Goal: Task Accomplishment & Management: Use online tool/utility

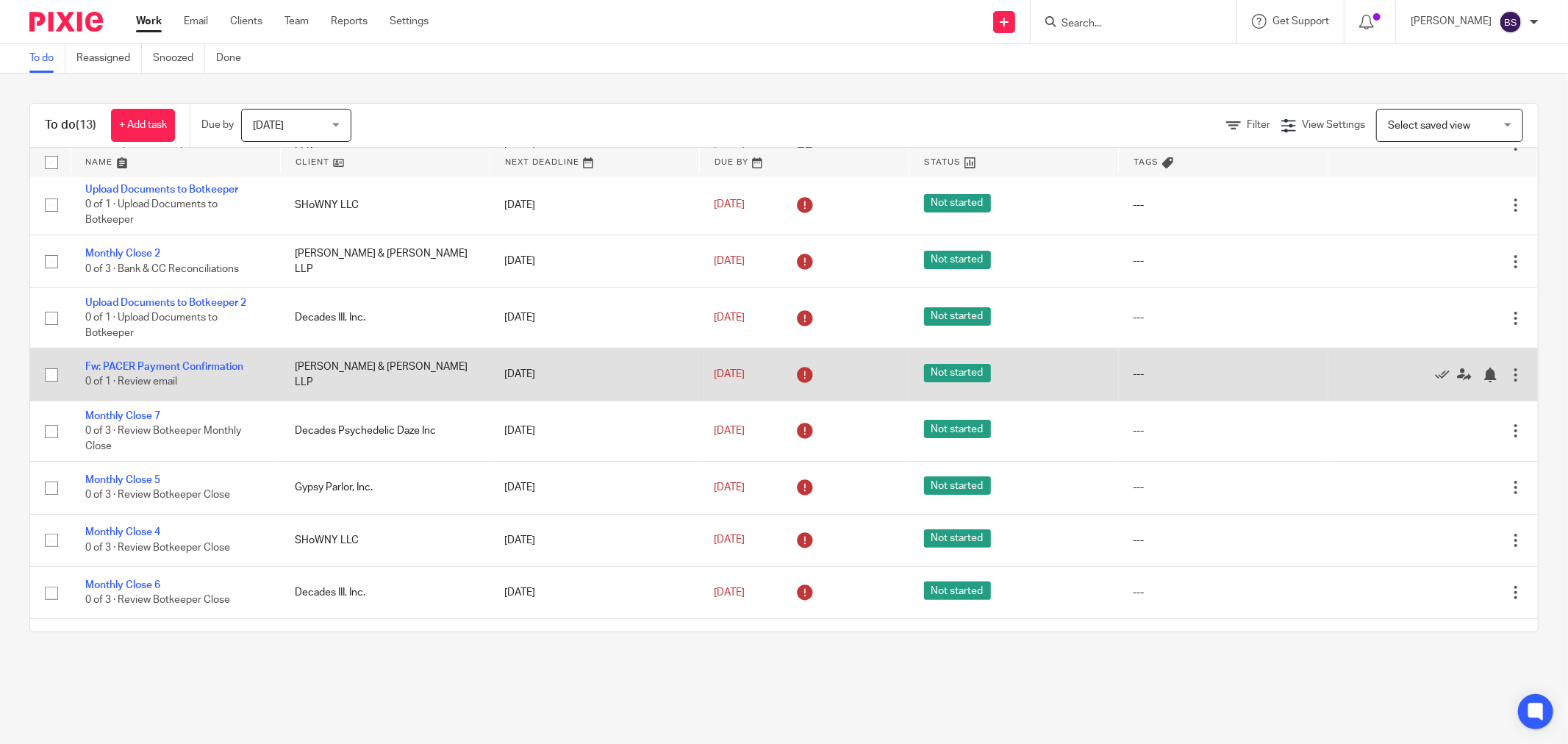
scroll to position [312, 0]
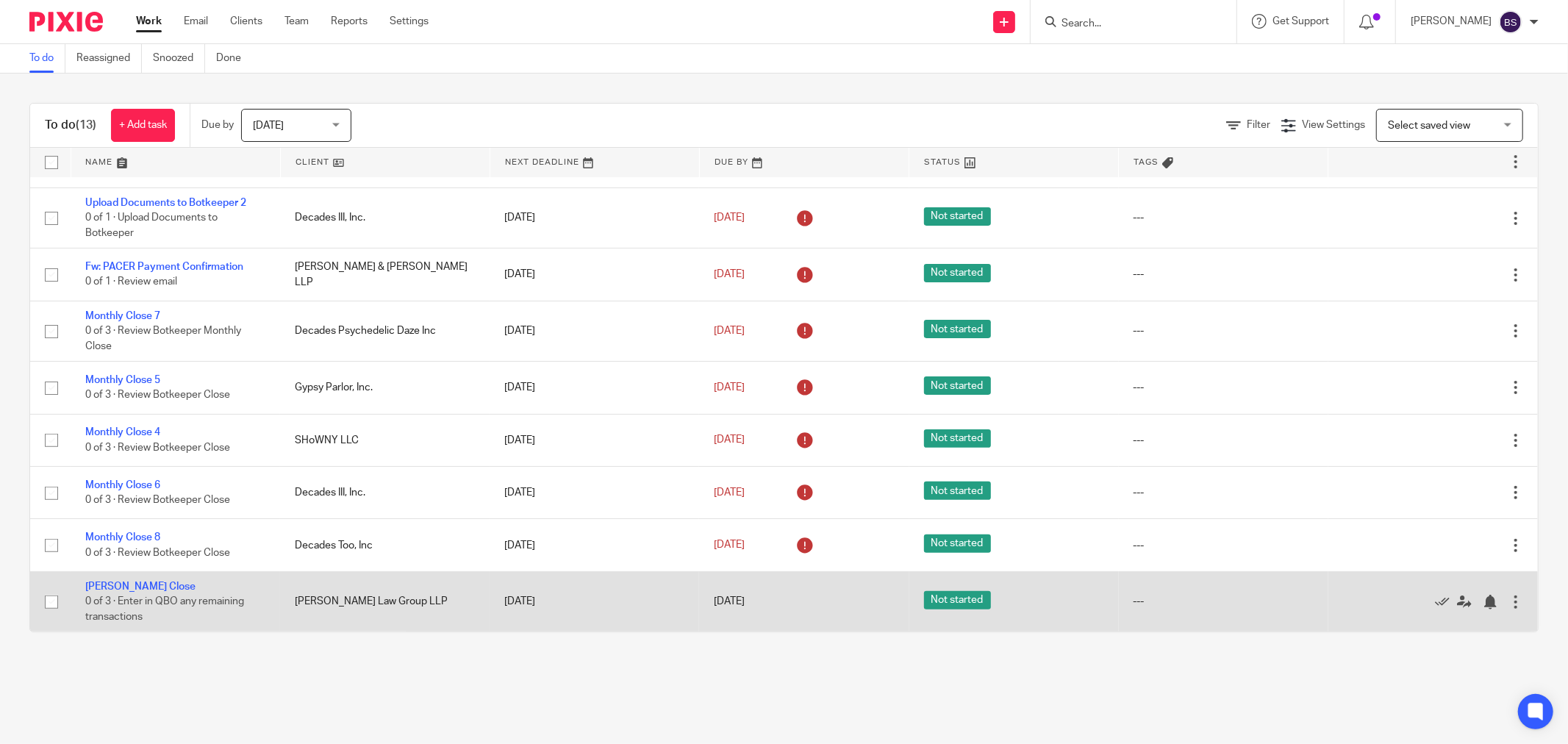
click at [140, 579] on td "Vandette Penberthy Close 0 of 3 · Enter in QBO any remaining transactions" at bounding box center [175, 601] width 210 height 60
click at [143, 588] on link "[PERSON_NAME] Close" at bounding box center [140, 586] width 110 height 10
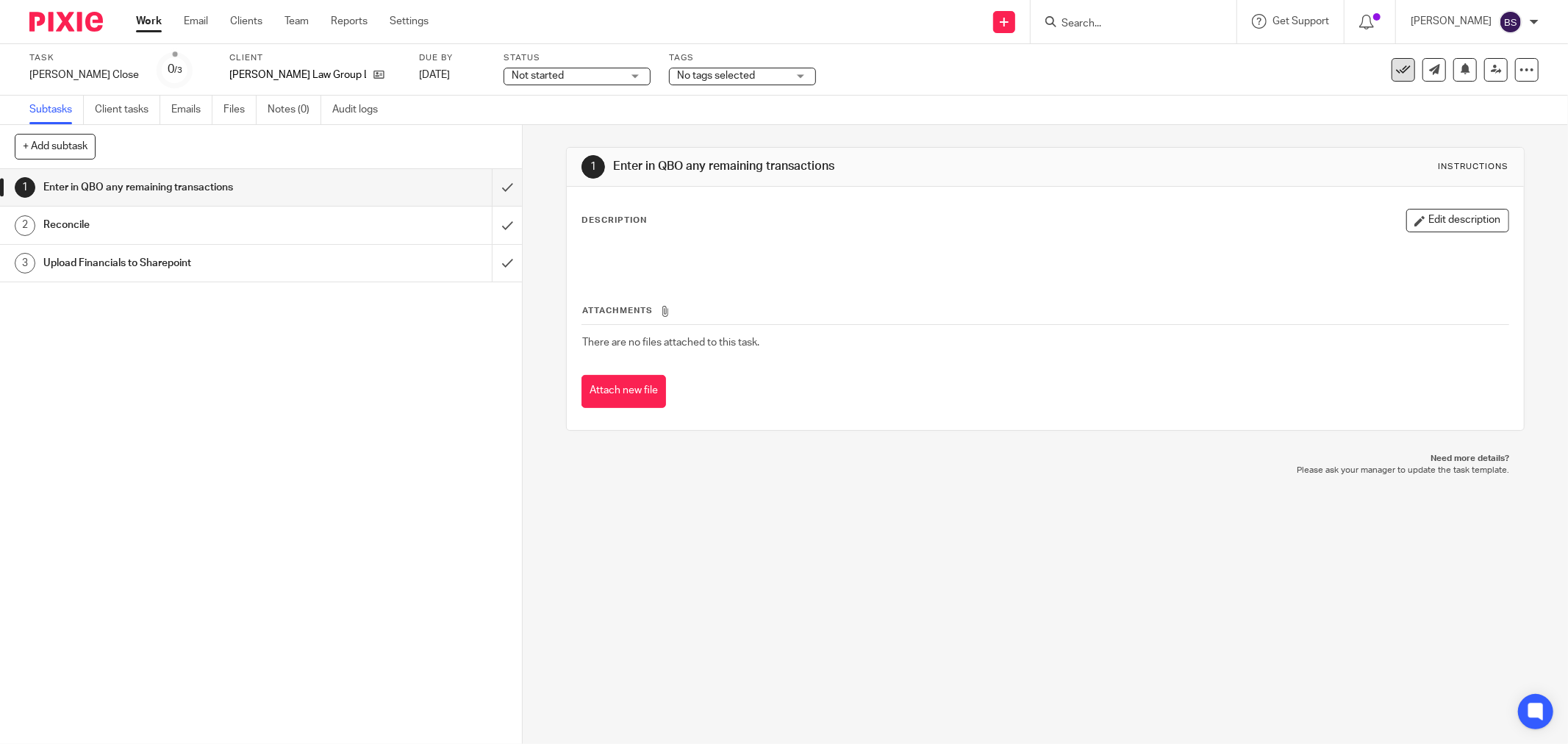
click at [1396, 71] on icon at bounding box center [1404, 70] width 15 height 15
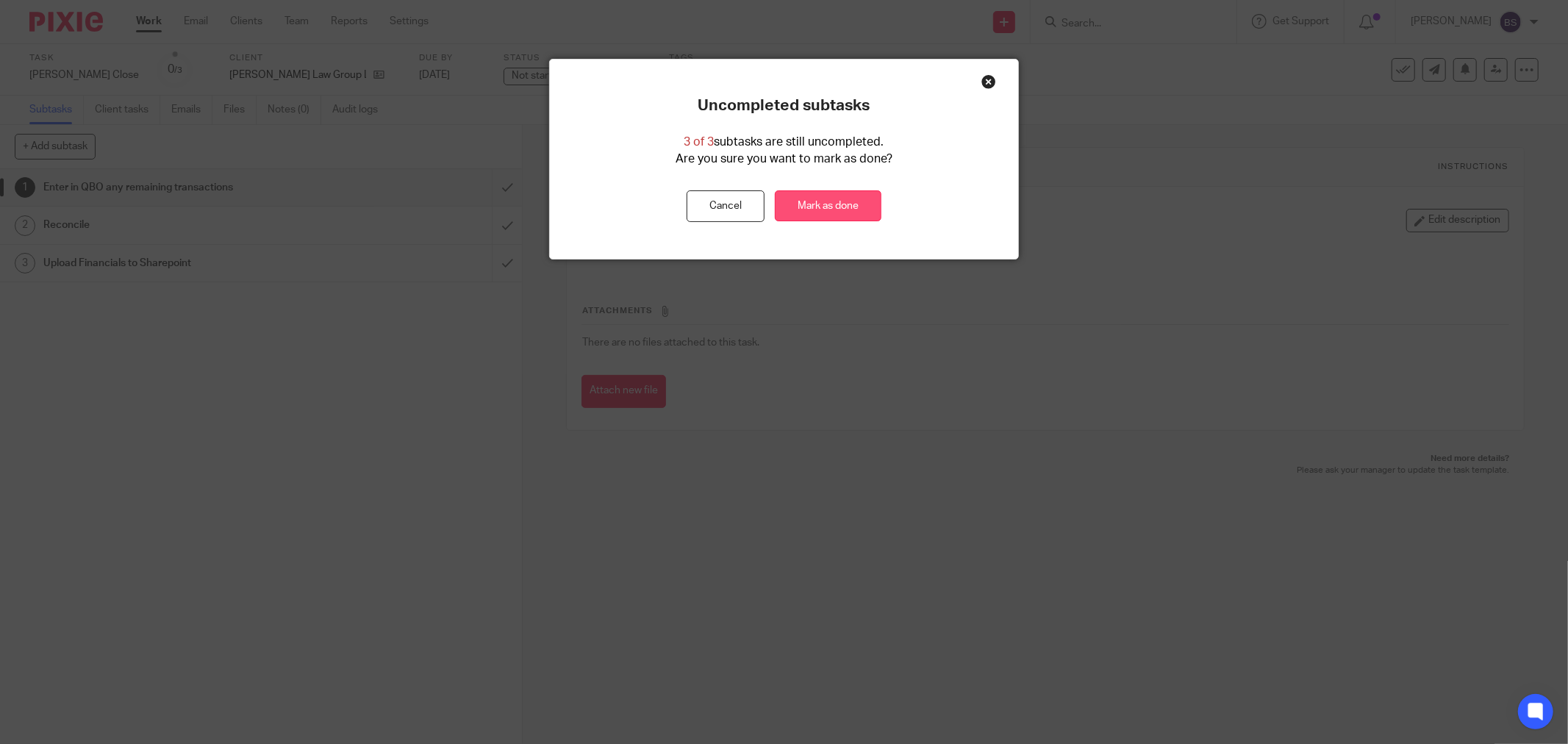
click at [838, 207] on link "Mark as done" at bounding box center [828, 206] width 107 height 32
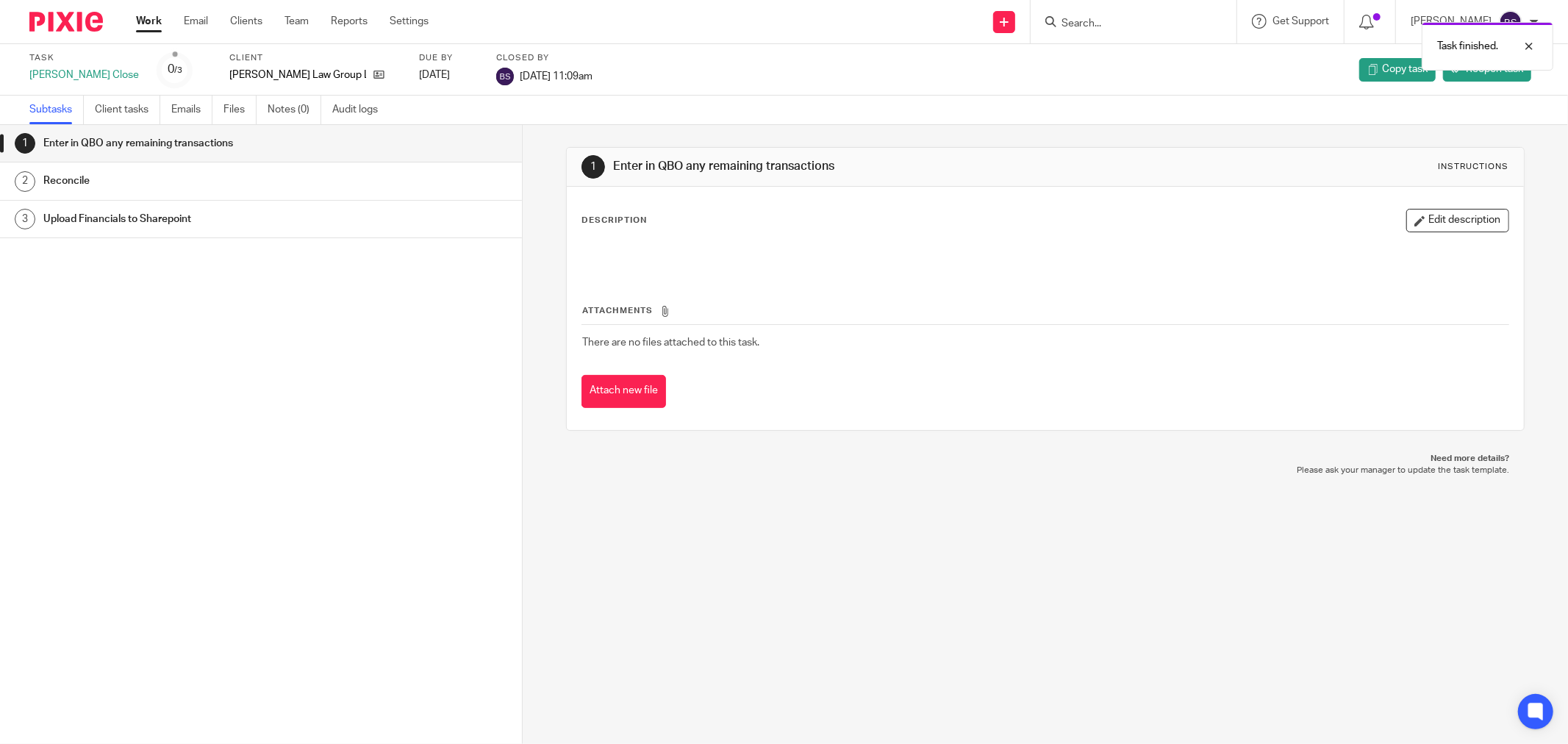
click at [150, 20] on link "Work" at bounding box center [149, 22] width 26 height 15
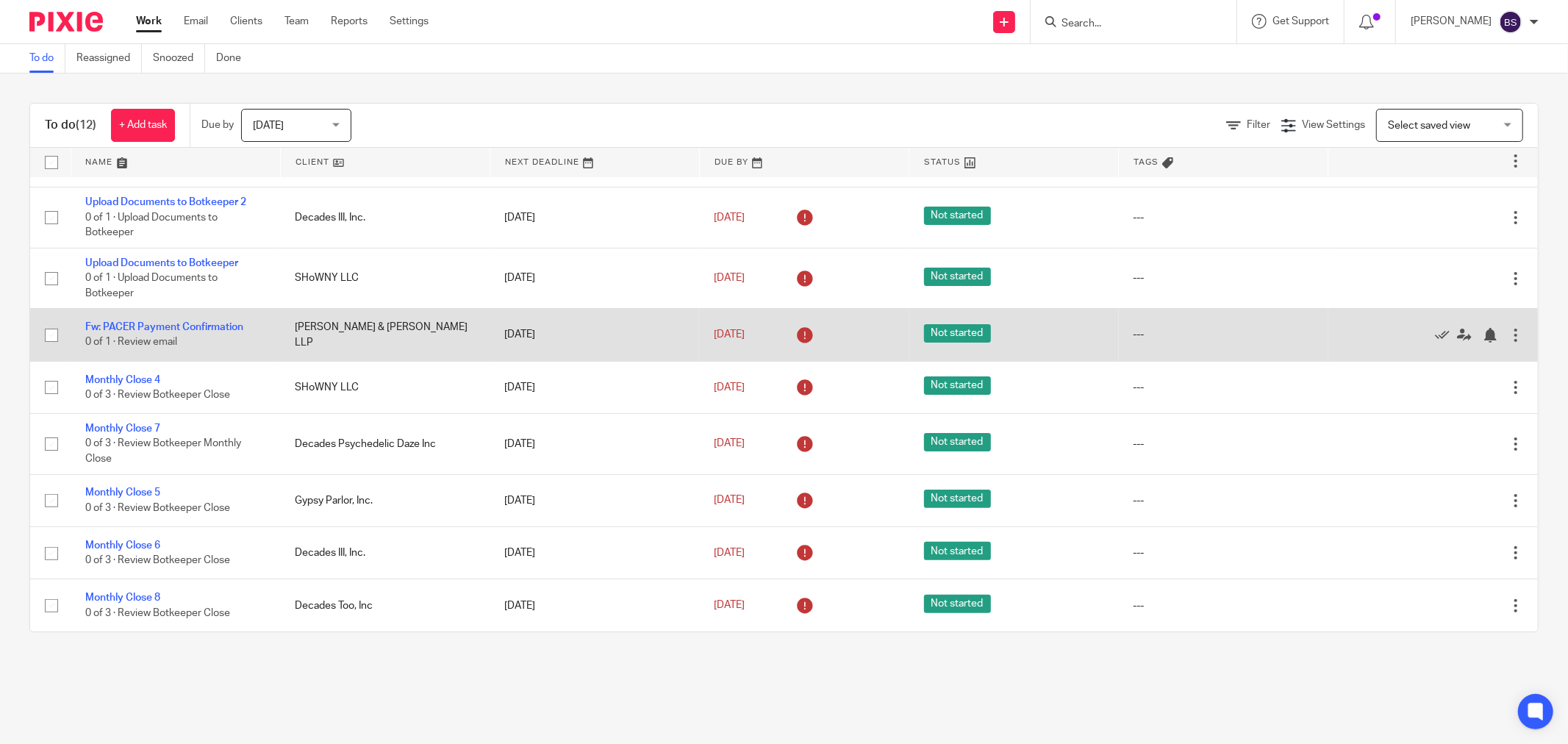
scroll to position [251, 0]
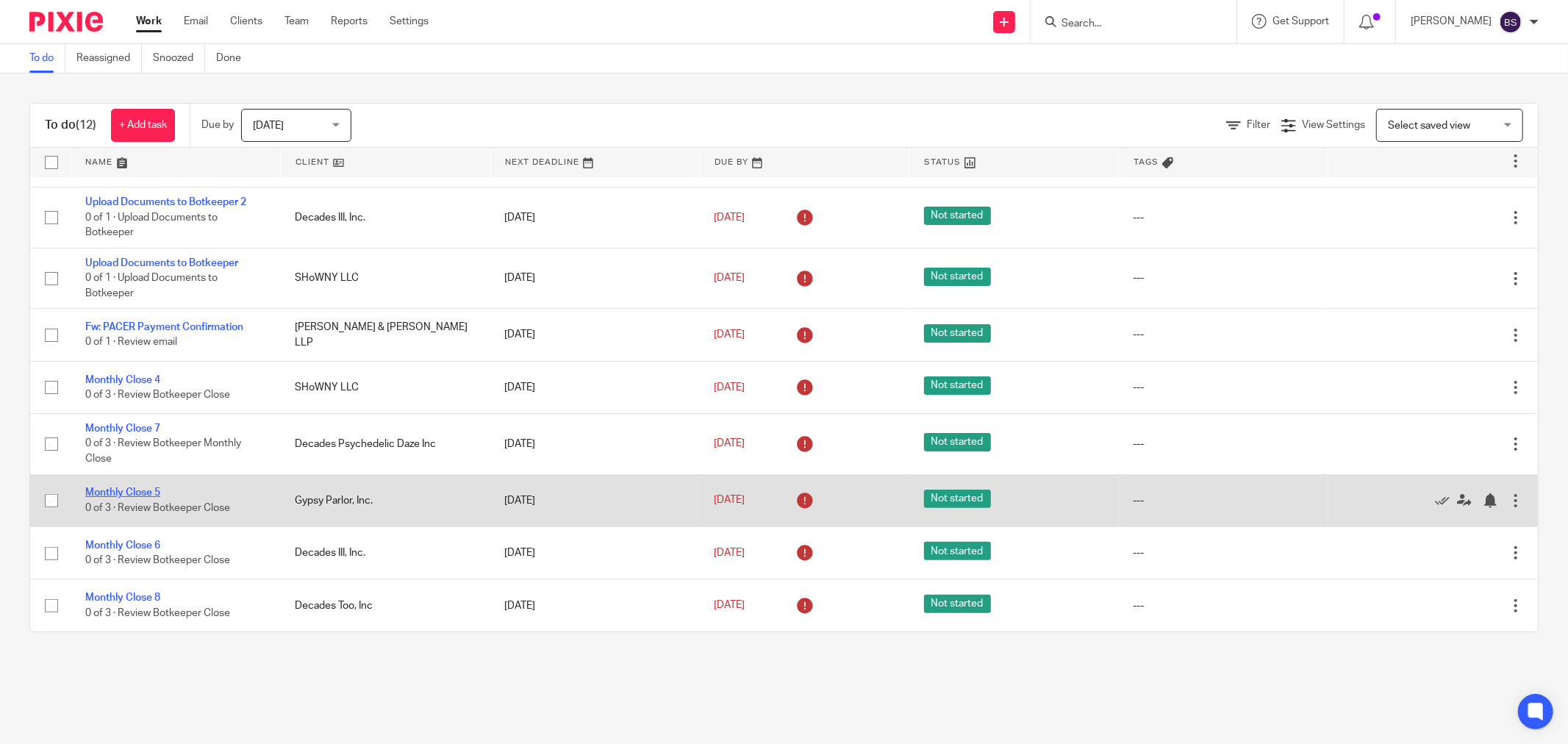
click at [149, 490] on link "Monthly Close 5" at bounding box center [123, 493] width 75 height 10
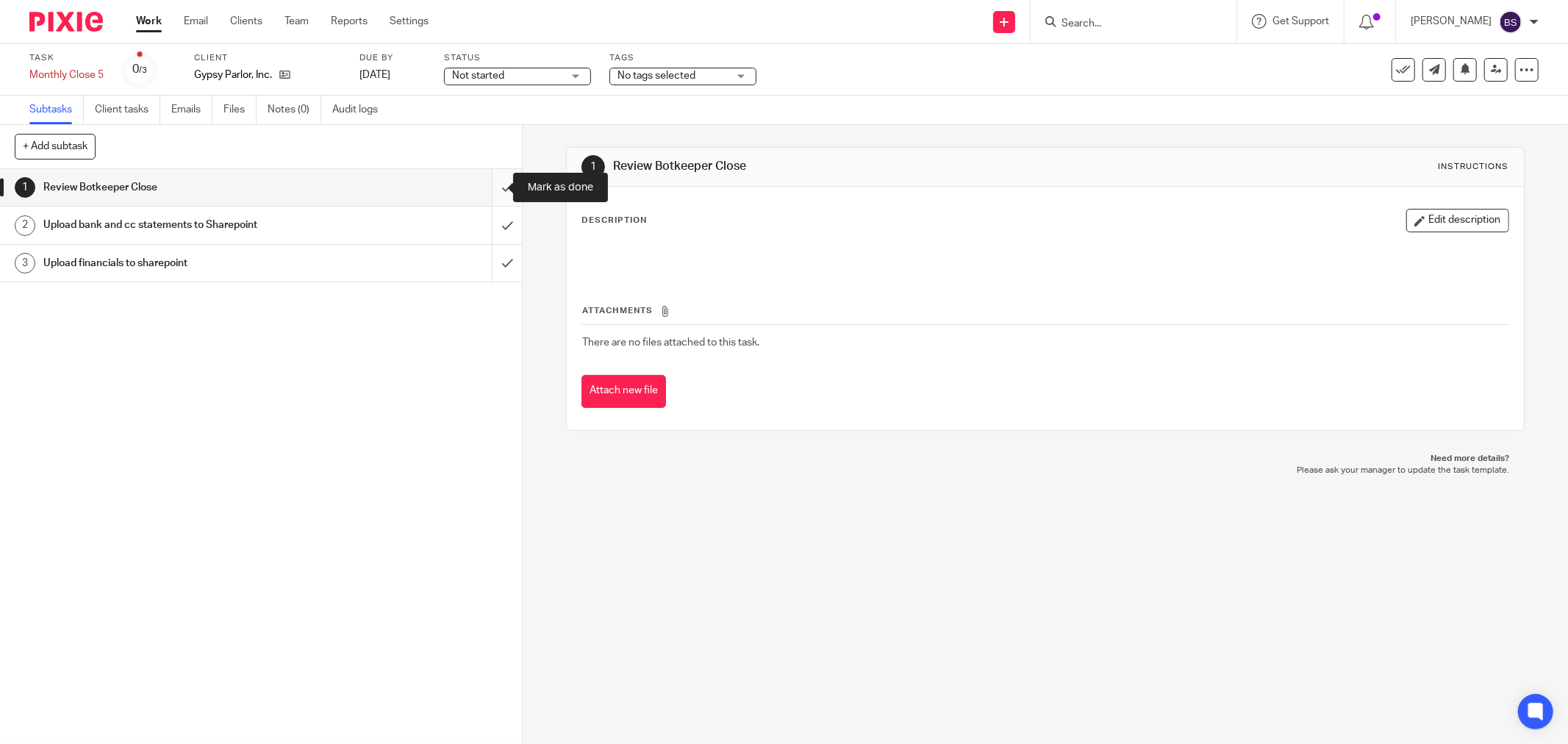
click at [486, 192] on input "submit" at bounding box center [260, 187] width 522 height 37
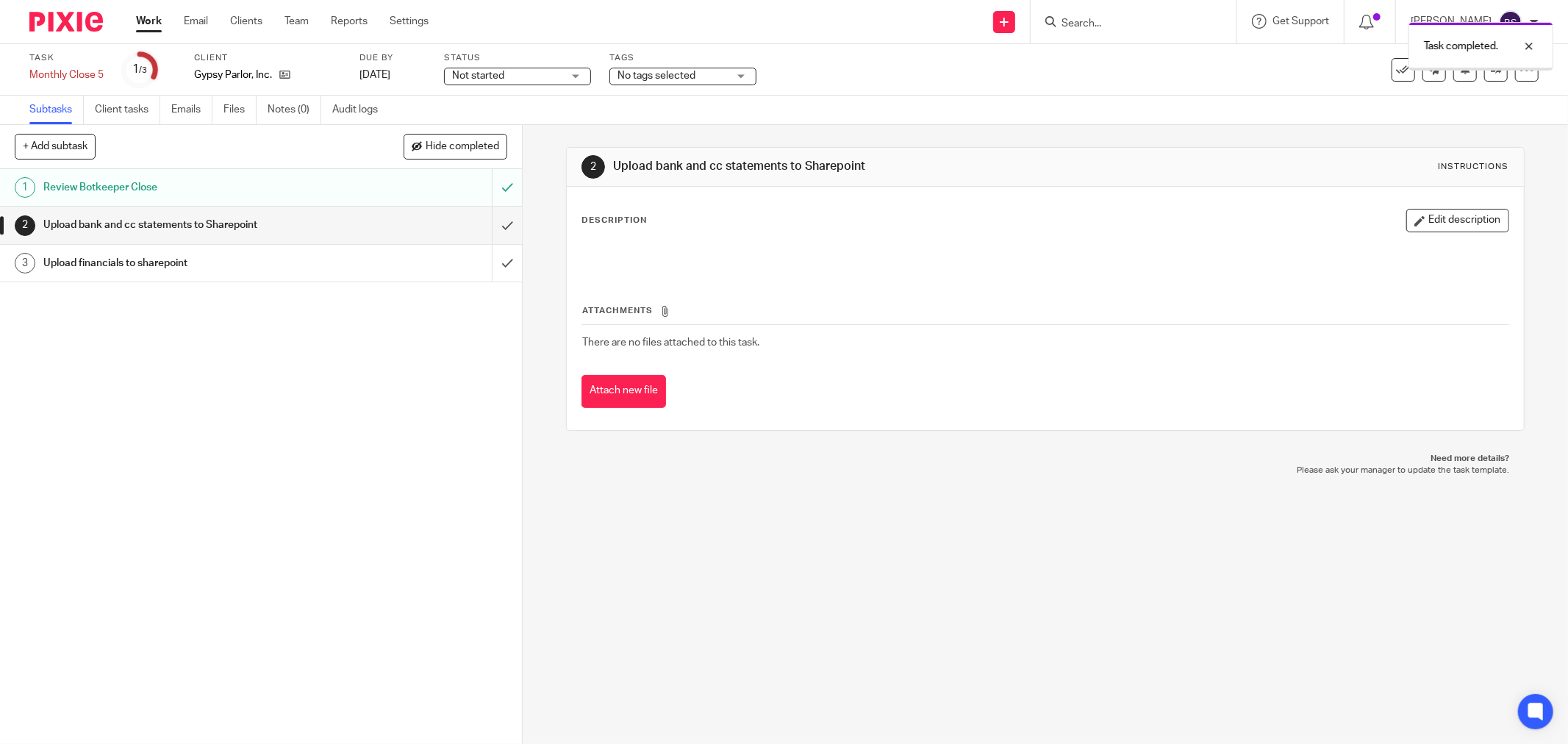
click at [485, 225] on input "submit" at bounding box center [260, 225] width 522 height 37
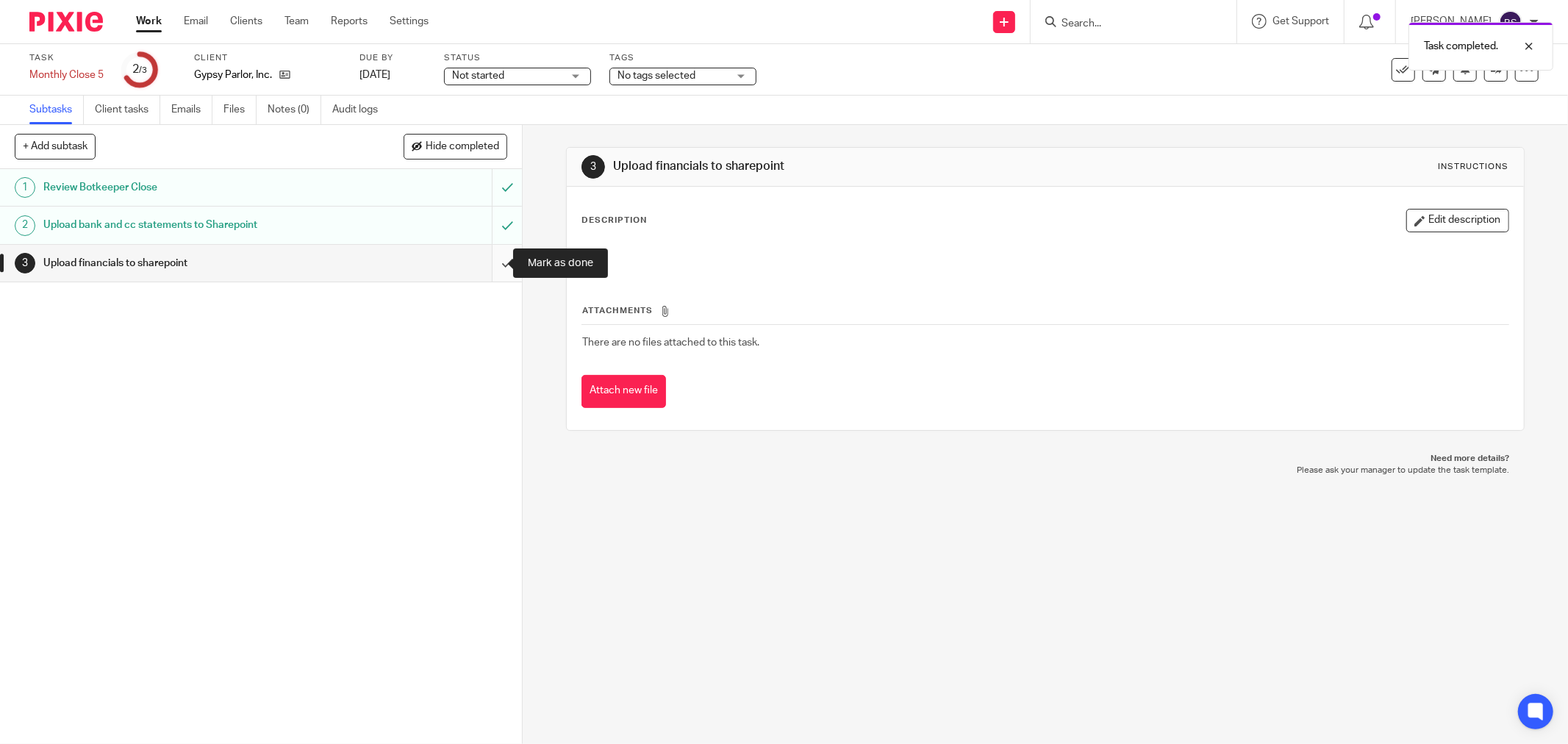
click at [488, 267] on input "submit" at bounding box center [260, 263] width 522 height 37
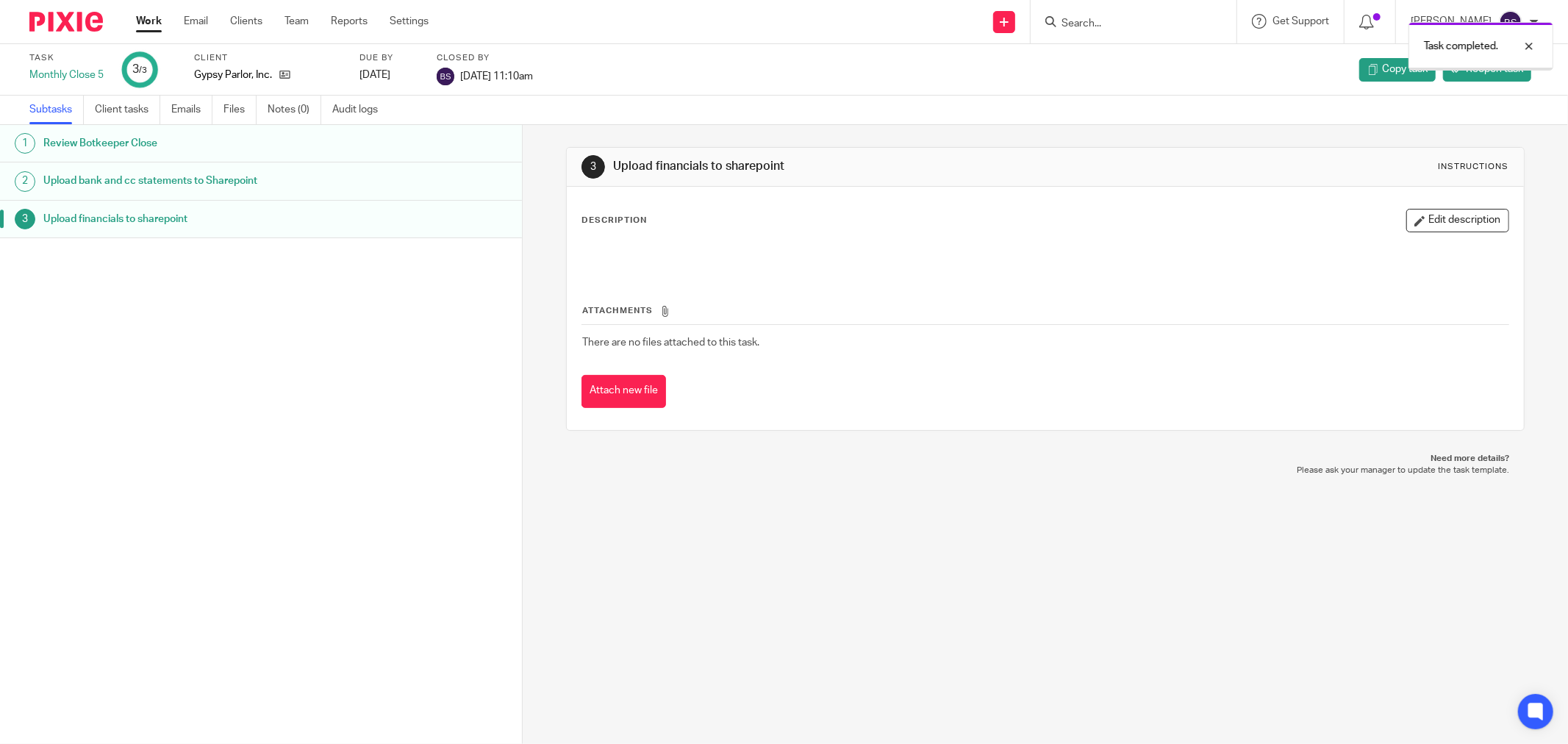
click at [150, 22] on link "Work" at bounding box center [149, 22] width 26 height 15
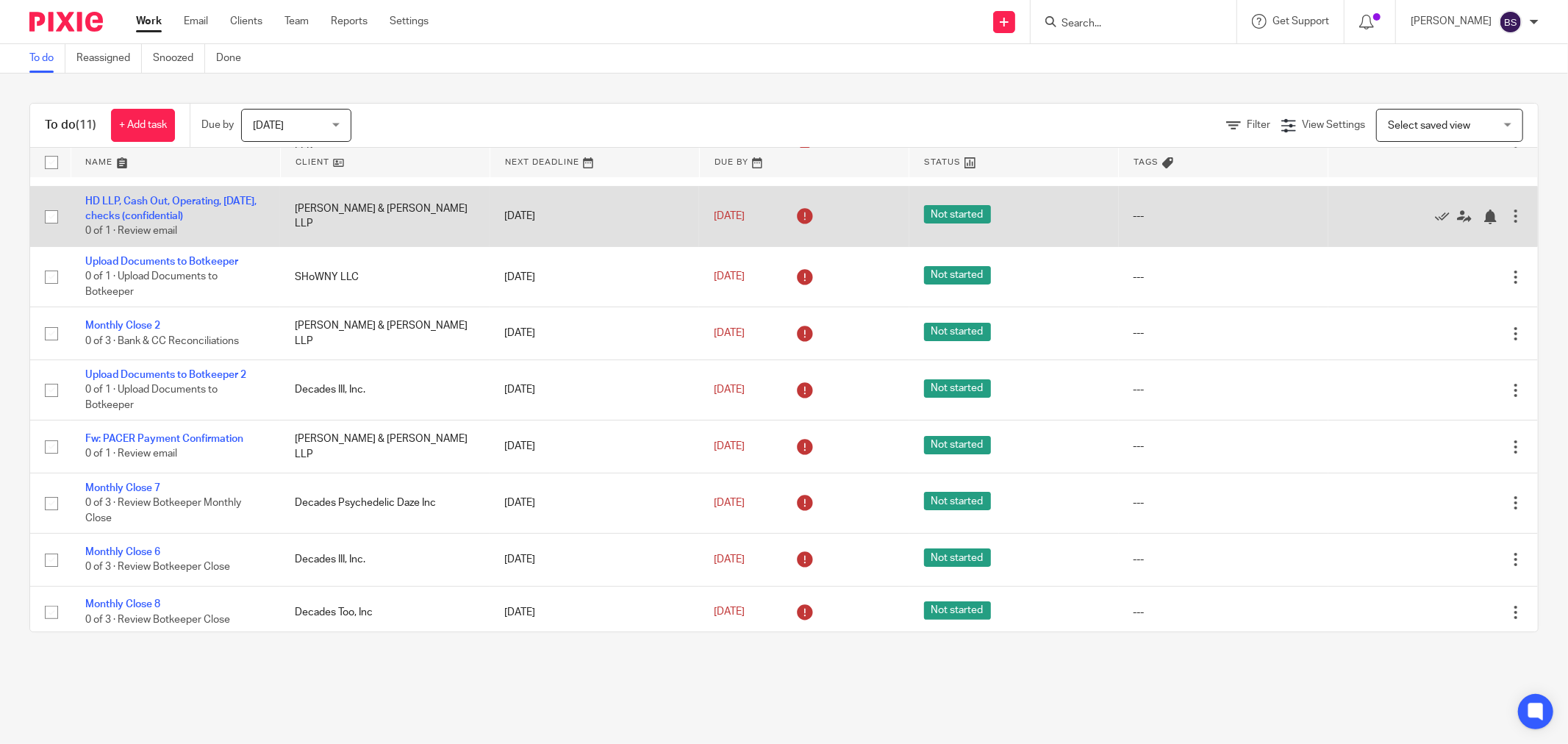
scroll to position [199, 0]
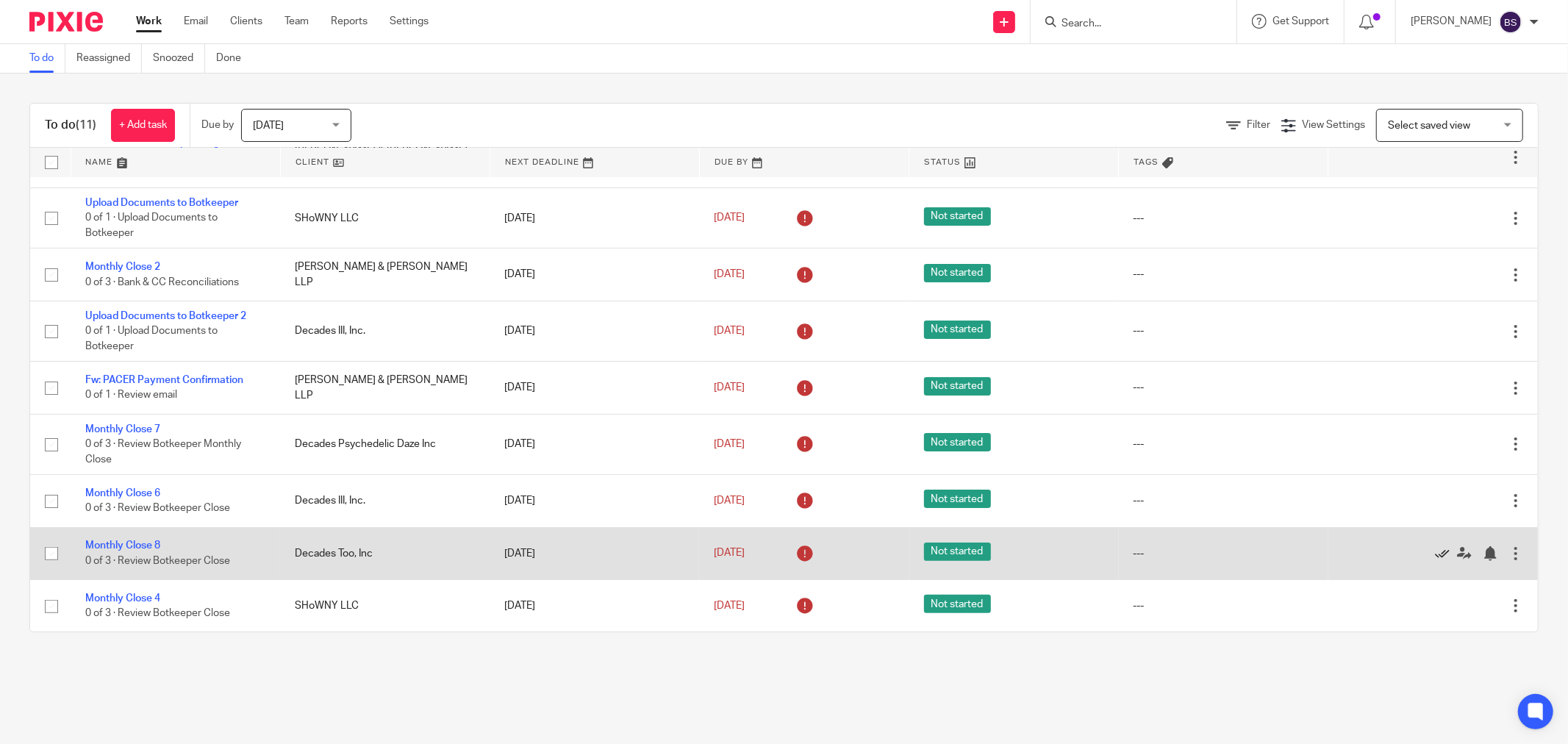
click at [1434, 554] on icon at bounding box center [1442, 554] width 15 height 15
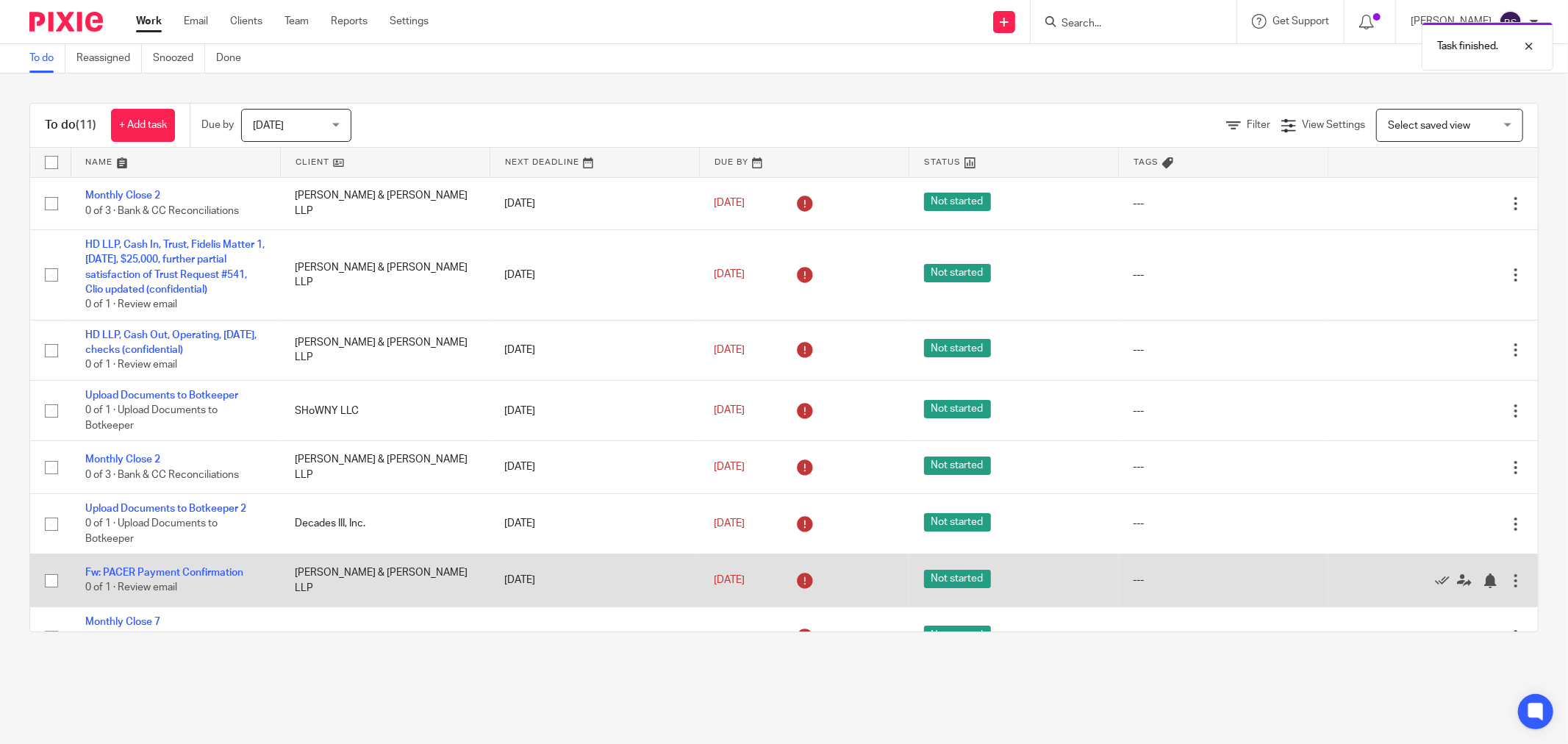
scroll to position [144, 0]
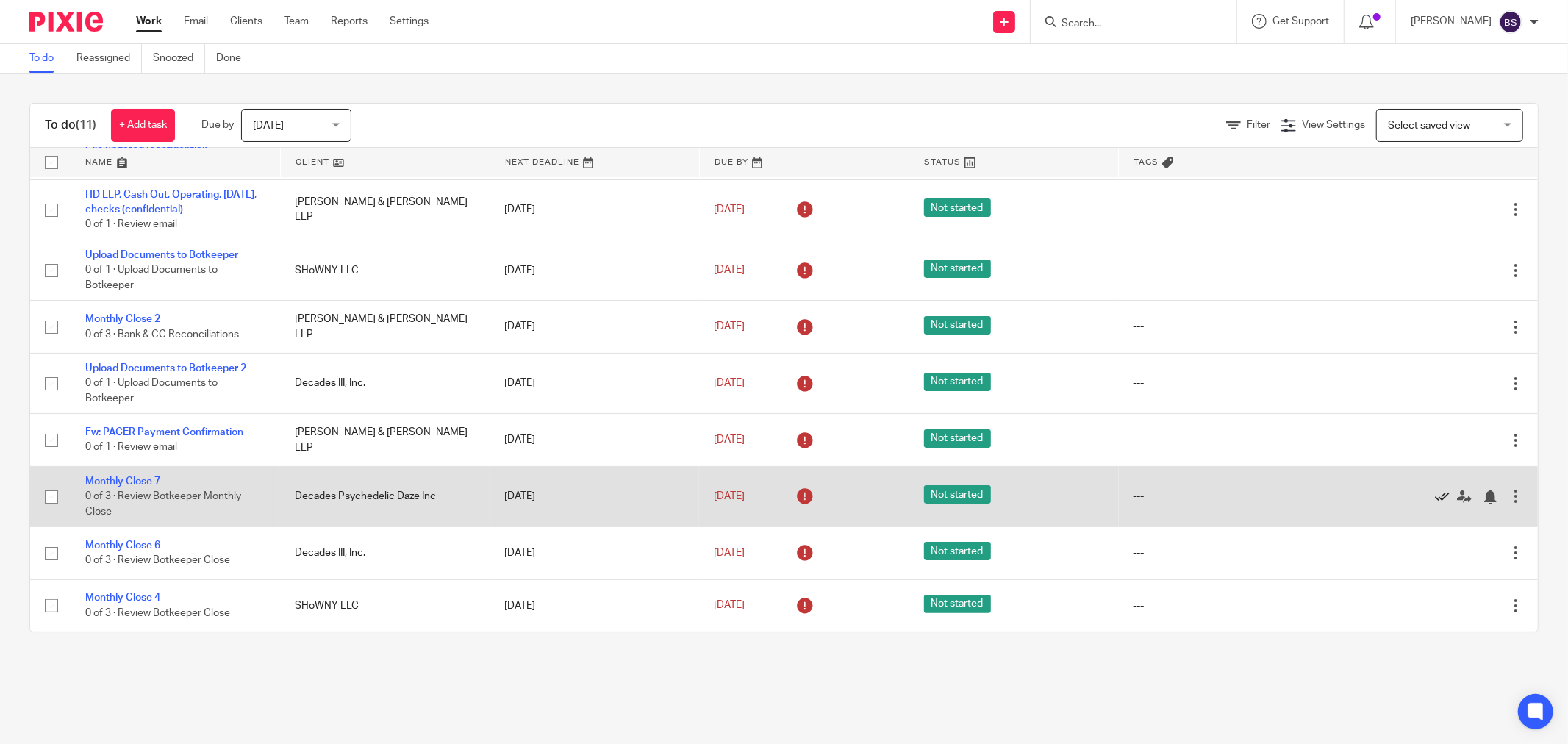
click at [1434, 494] on icon at bounding box center [1442, 497] width 15 height 15
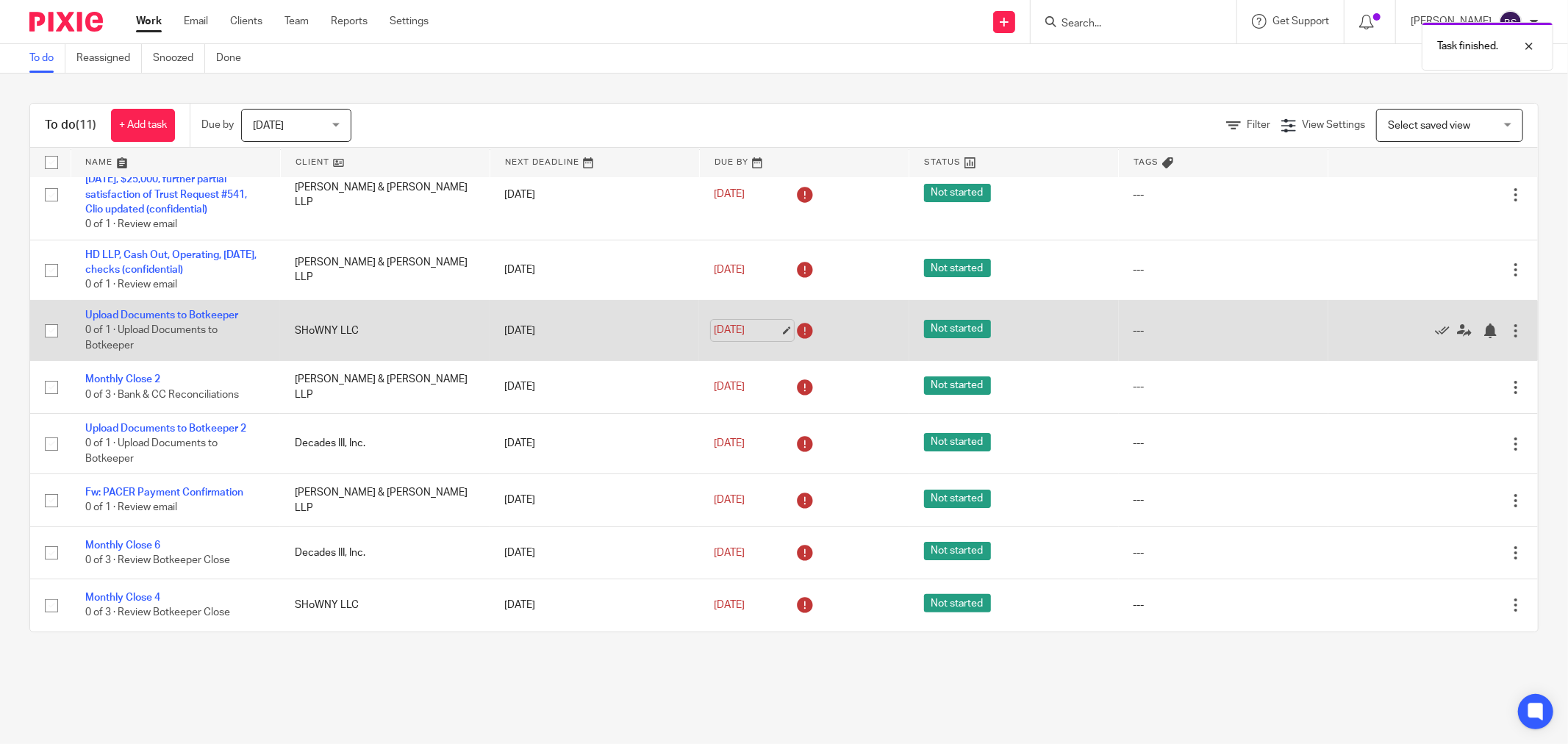
scroll to position [84, 0]
